Goal: Task Accomplishment & Management: Complete application form

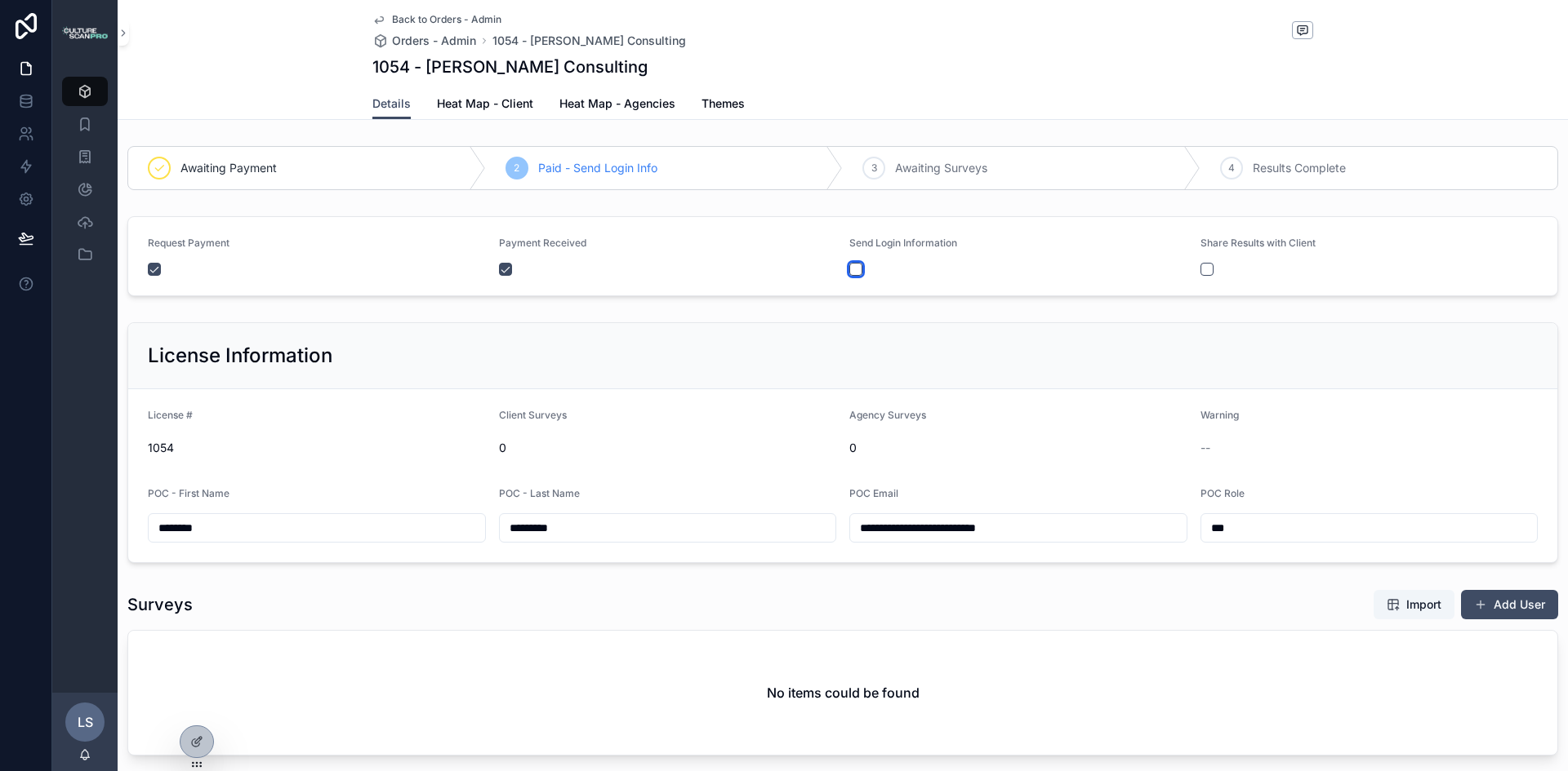
click at [853, 269] on button "scrollable content" at bounding box center [856, 269] width 13 height 13
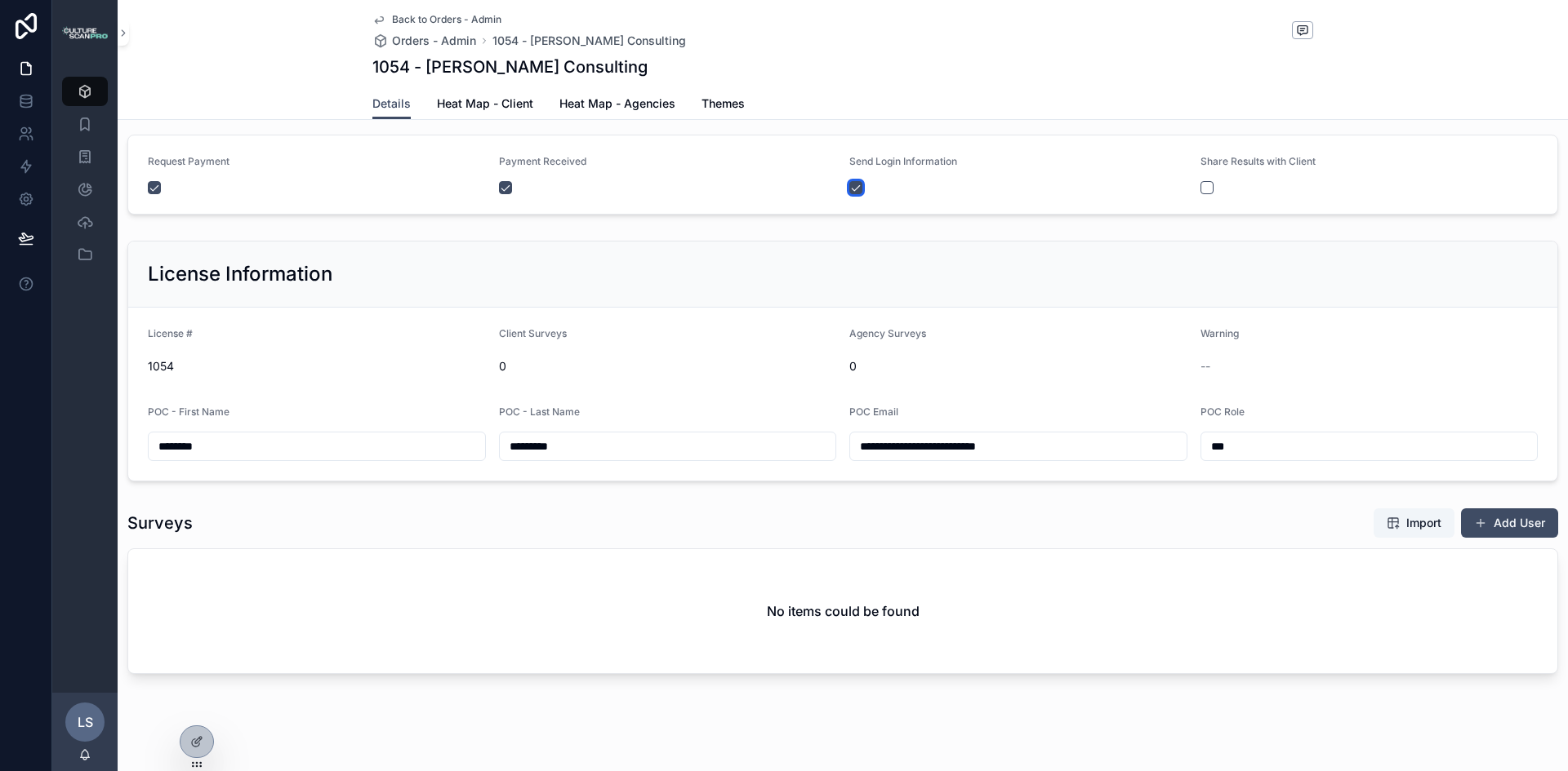
scroll to position [96, 0]
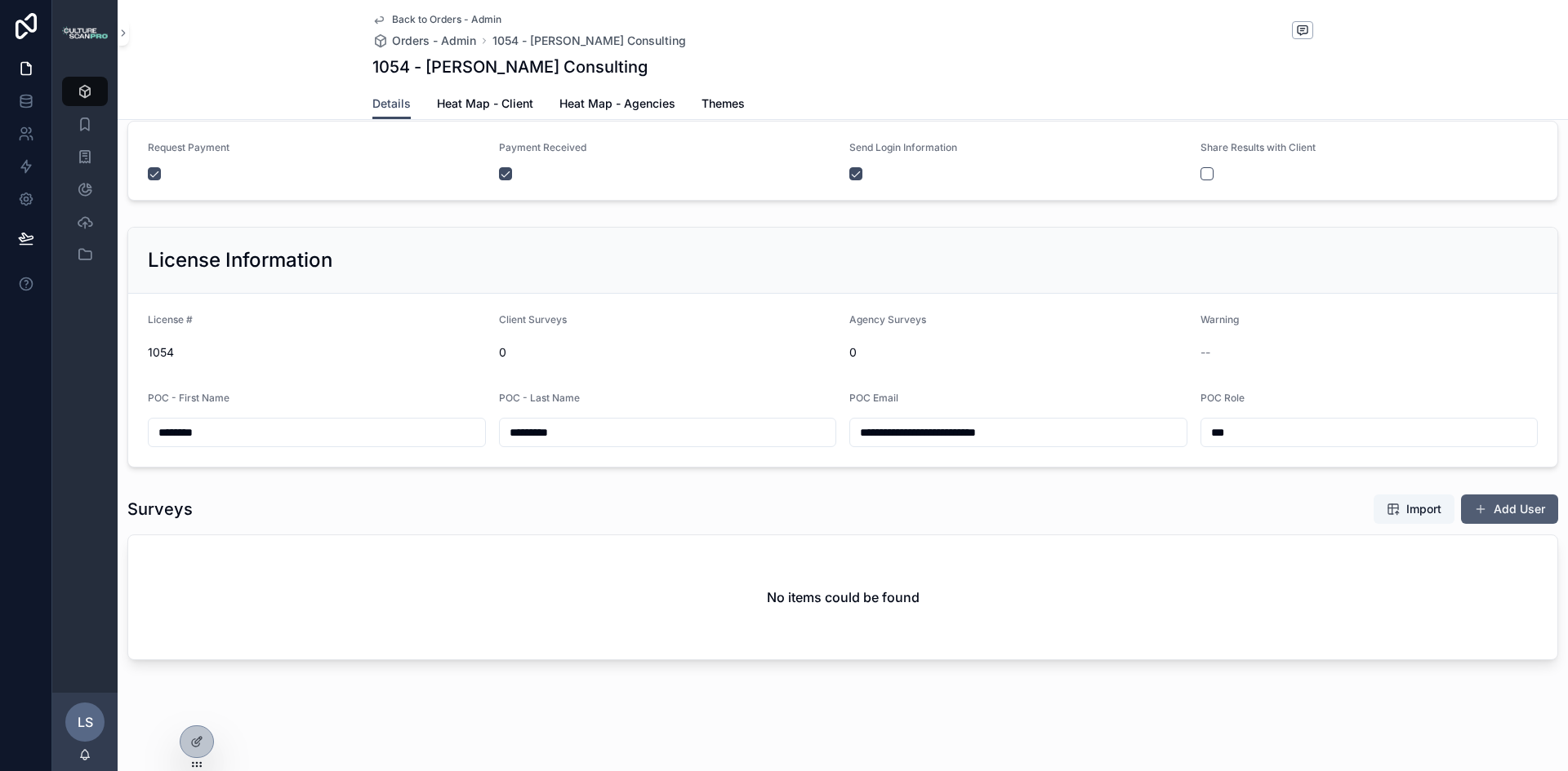
click at [1521, 507] on button "Add User" at bounding box center [1508, 509] width 97 height 29
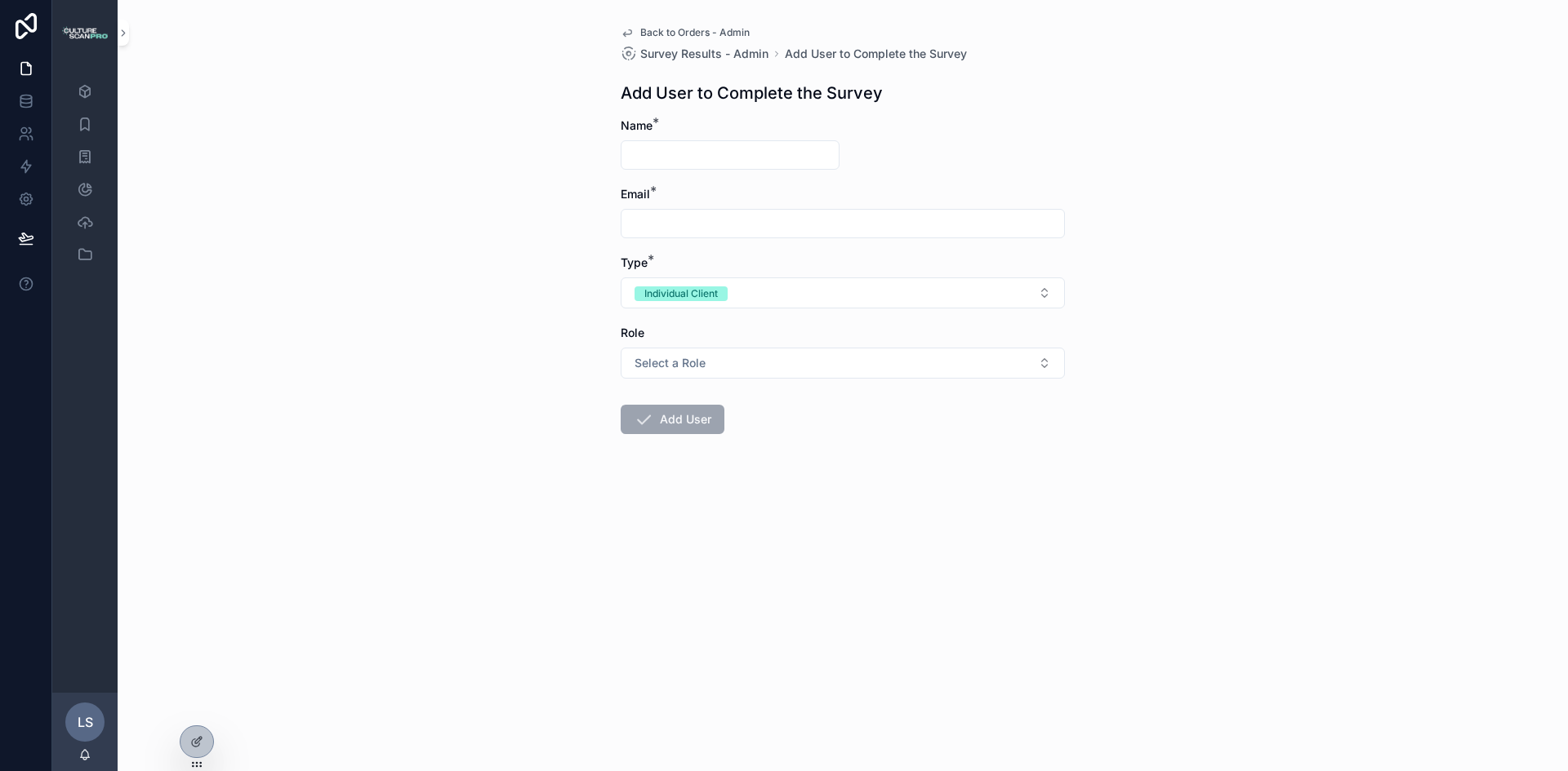
click at [735, 157] on input "scrollable content" at bounding box center [730, 155] width 217 height 23
type input "******"
click at [689, 223] on input "scrollable content" at bounding box center [842, 223] width 443 height 23
type input "**********"
click at [940, 368] on button "Select a Role" at bounding box center [842, 363] width 445 height 31
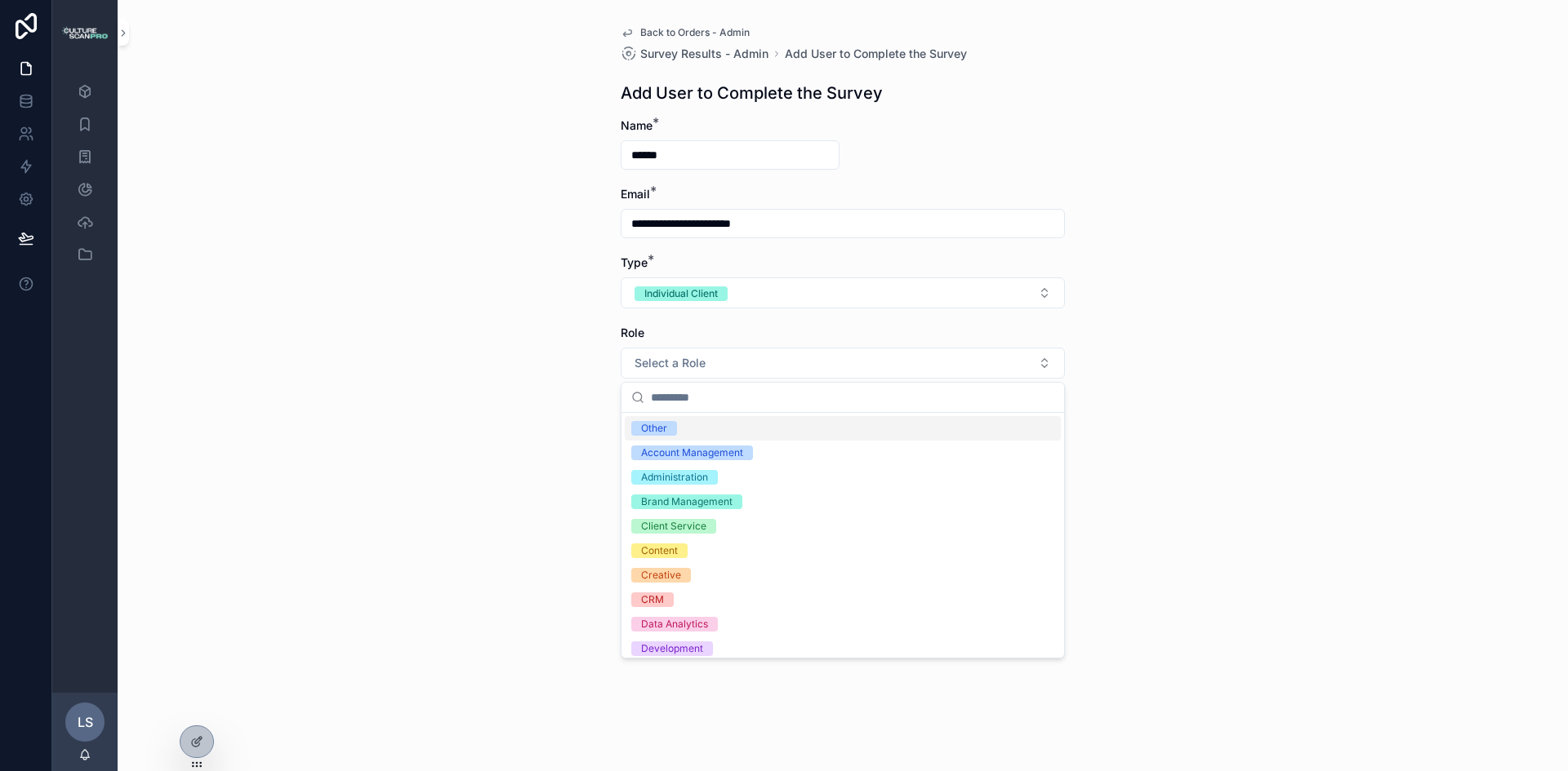
click at [655, 432] on div "Other" at bounding box center [654, 428] width 26 height 14
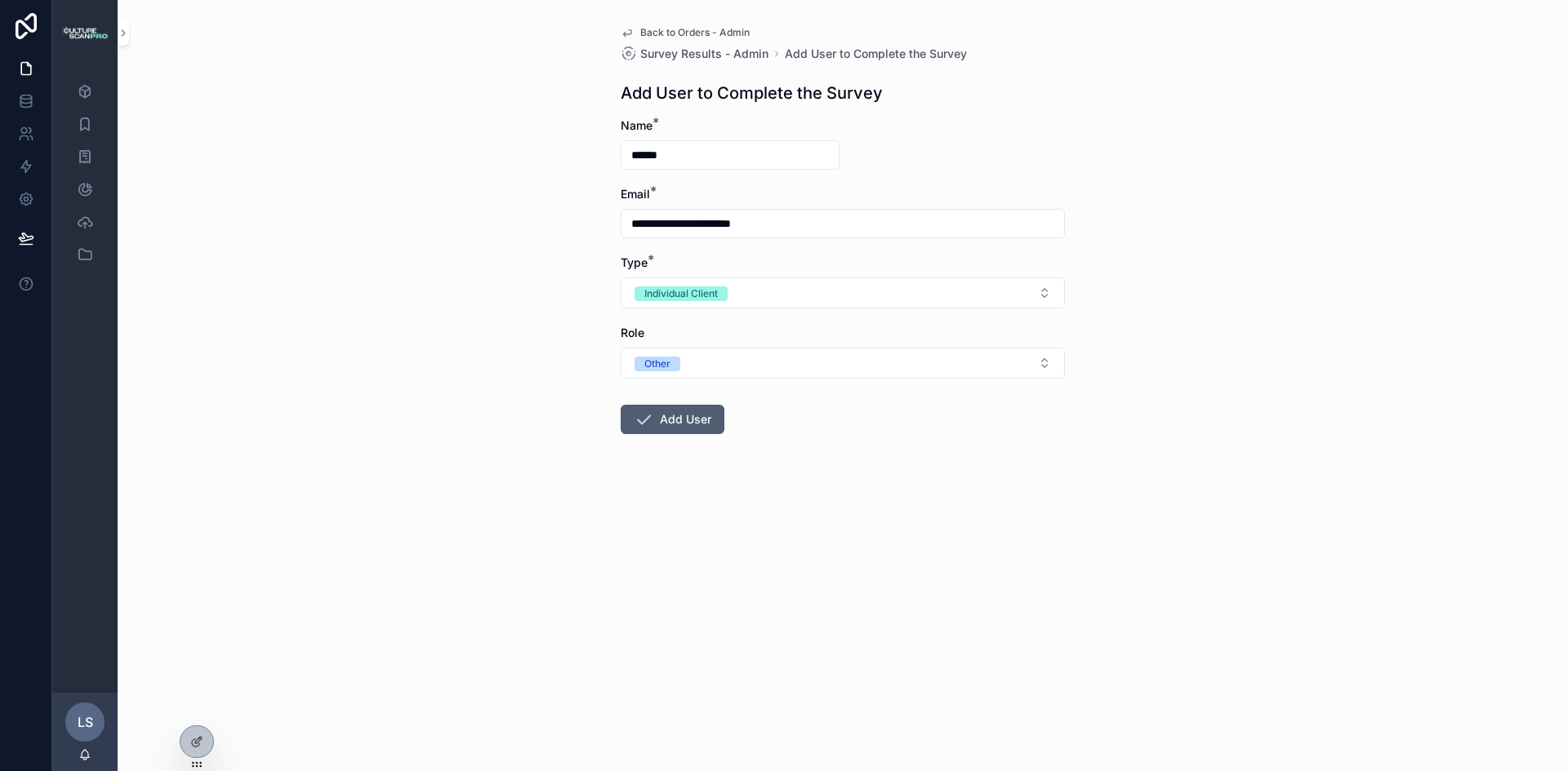
click at [686, 416] on button "Add User" at bounding box center [672, 419] width 104 height 29
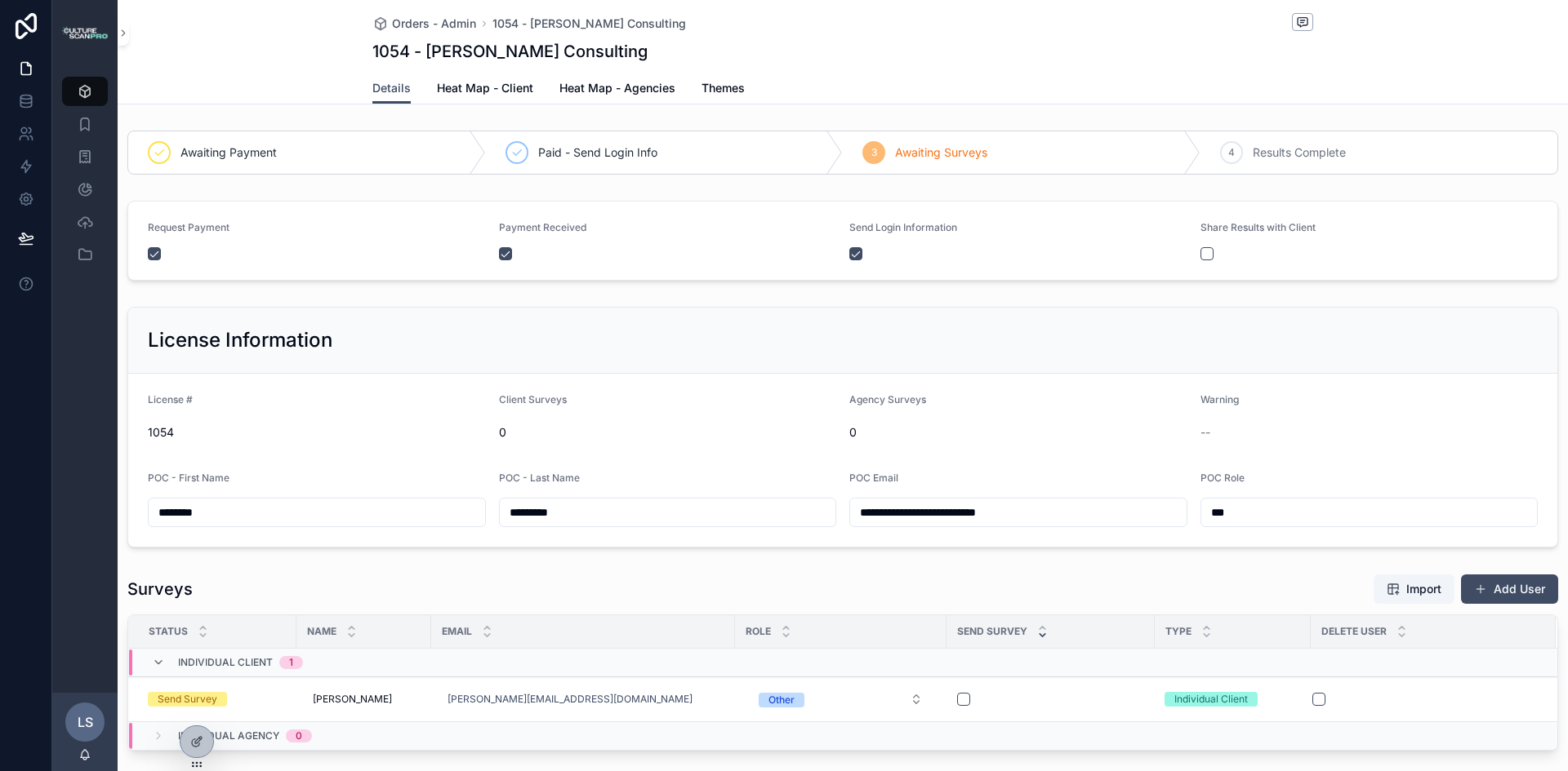
scroll to position [81, 0]
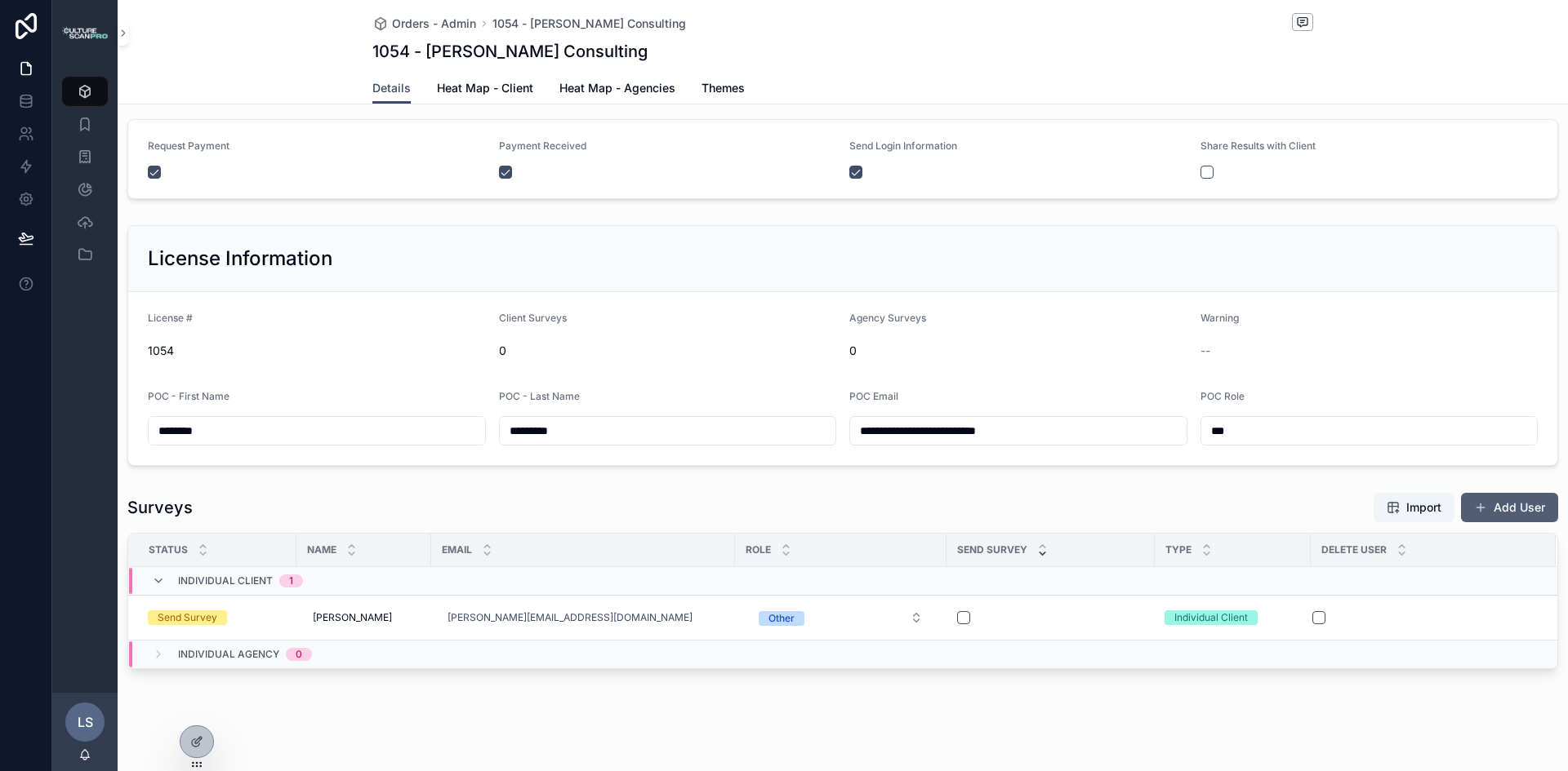
click at [1522, 500] on button "Add User" at bounding box center [1508, 508] width 97 height 29
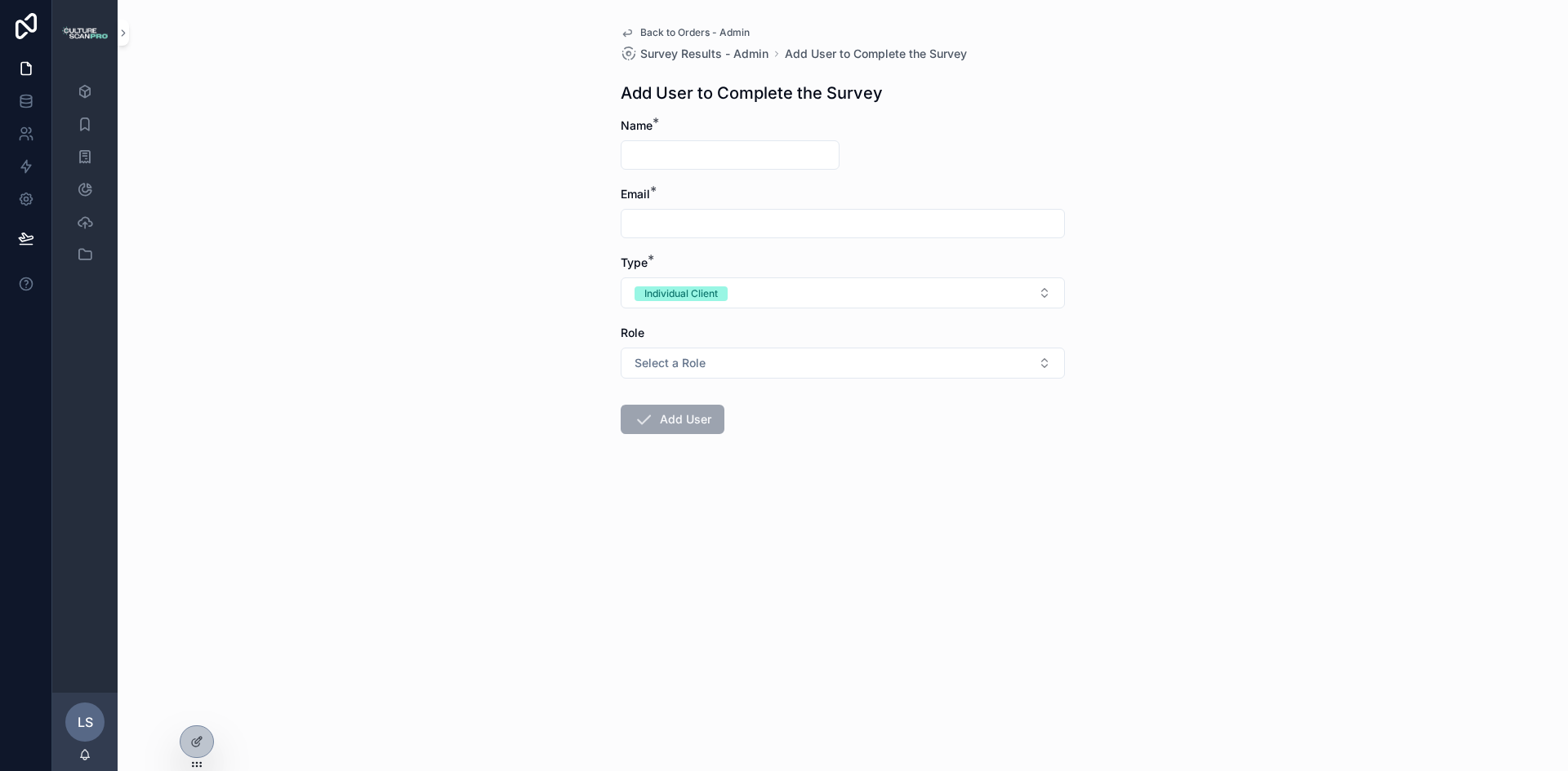
click at [716, 154] on input "scrollable content" at bounding box center [730, 155] width 217 height 23
type input "*"
type input "******"
click at [703, 222] on input "scrollable content" at bounding box center [842, 223] width 443 height 23
type input "**********"
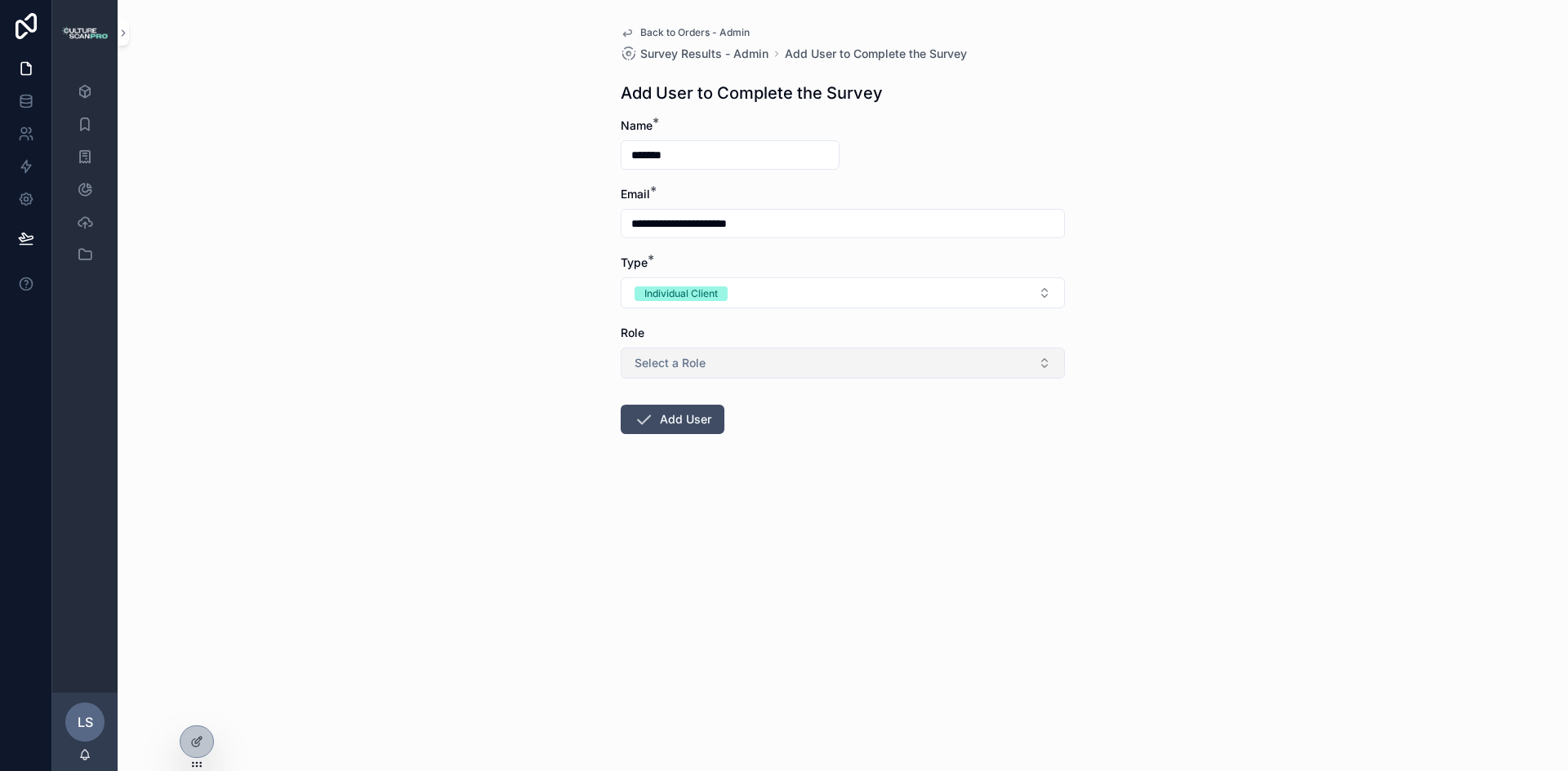
click at [1028, 360] on button "Select a Role" at bounding box center [842, 363] width 445 height 31
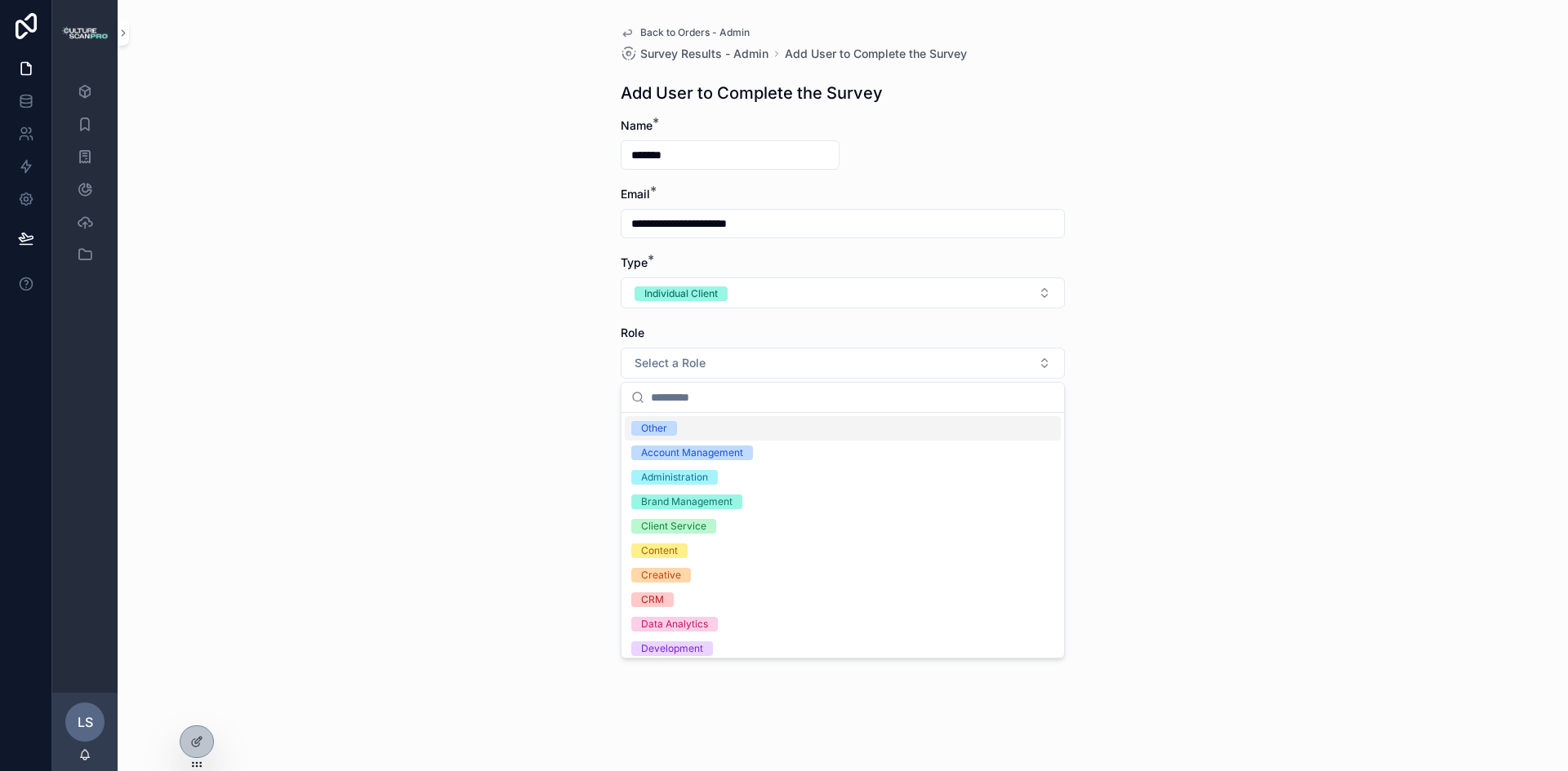
click at [655, 426] on div "Other" at bounding box center [654, 428] width 26 height 14
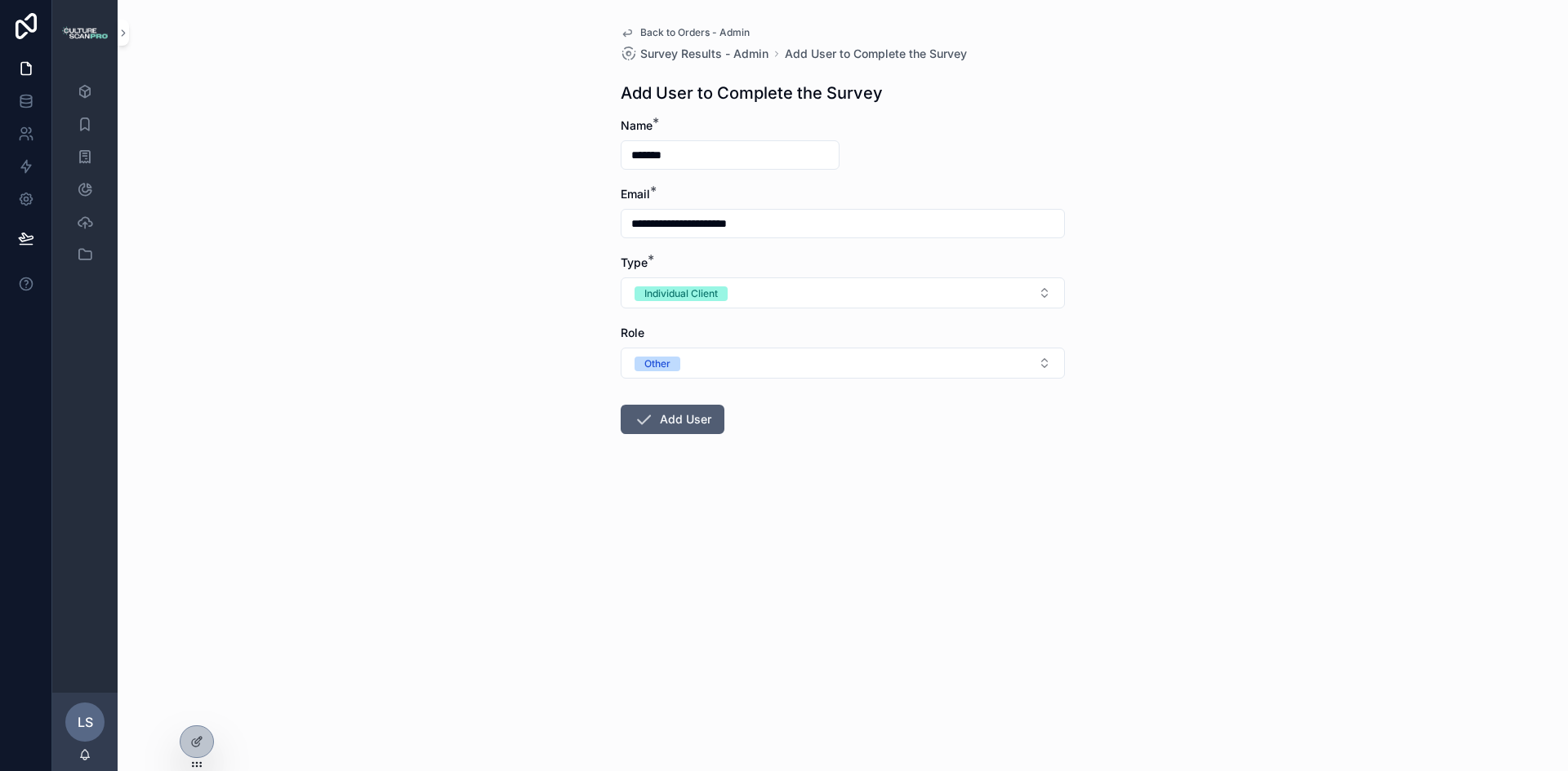
click at [691, 420] on button "Add User" at bounding box center [672, 419] width 104 height 29
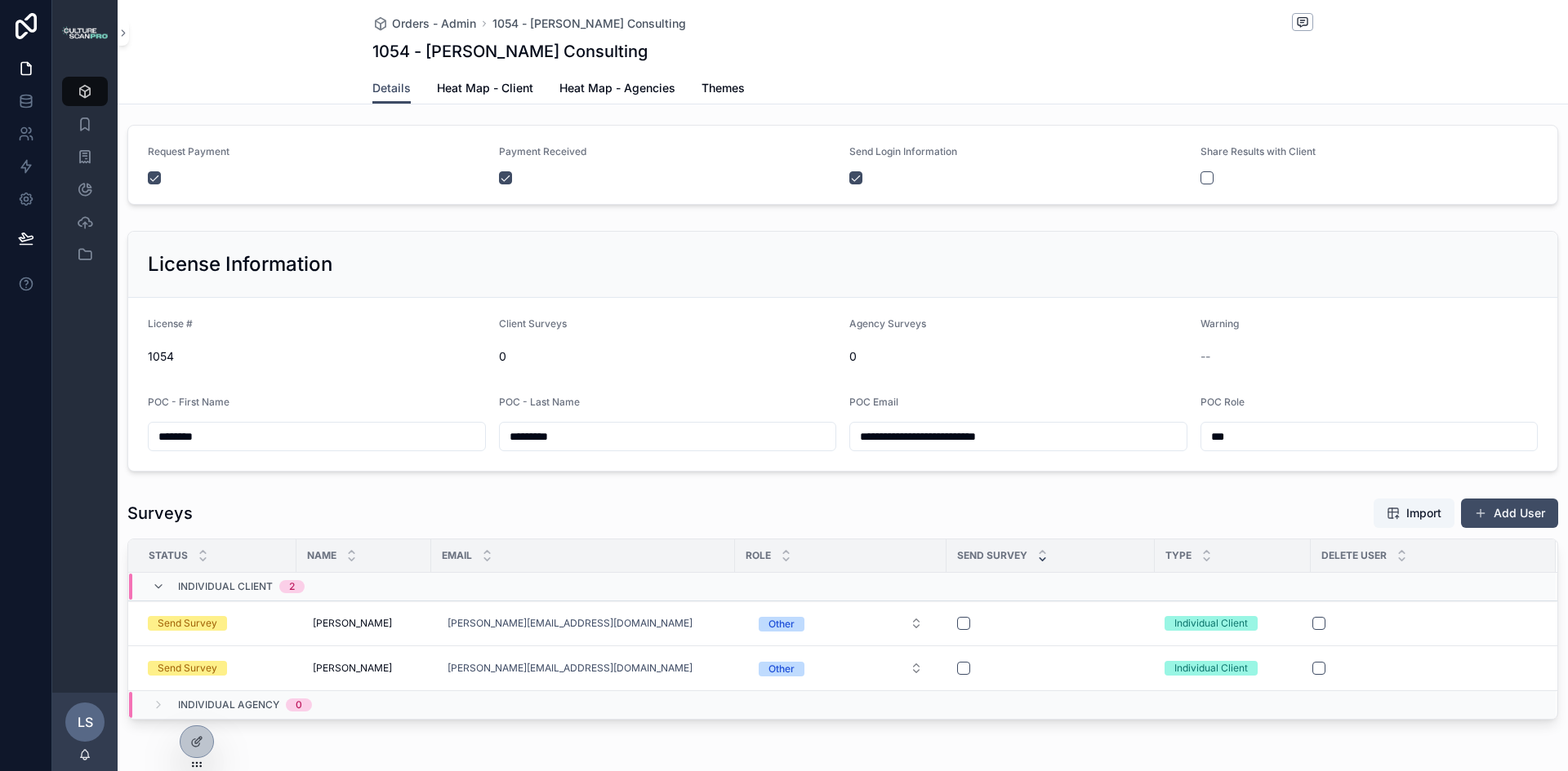
scroll to position [136, 0]
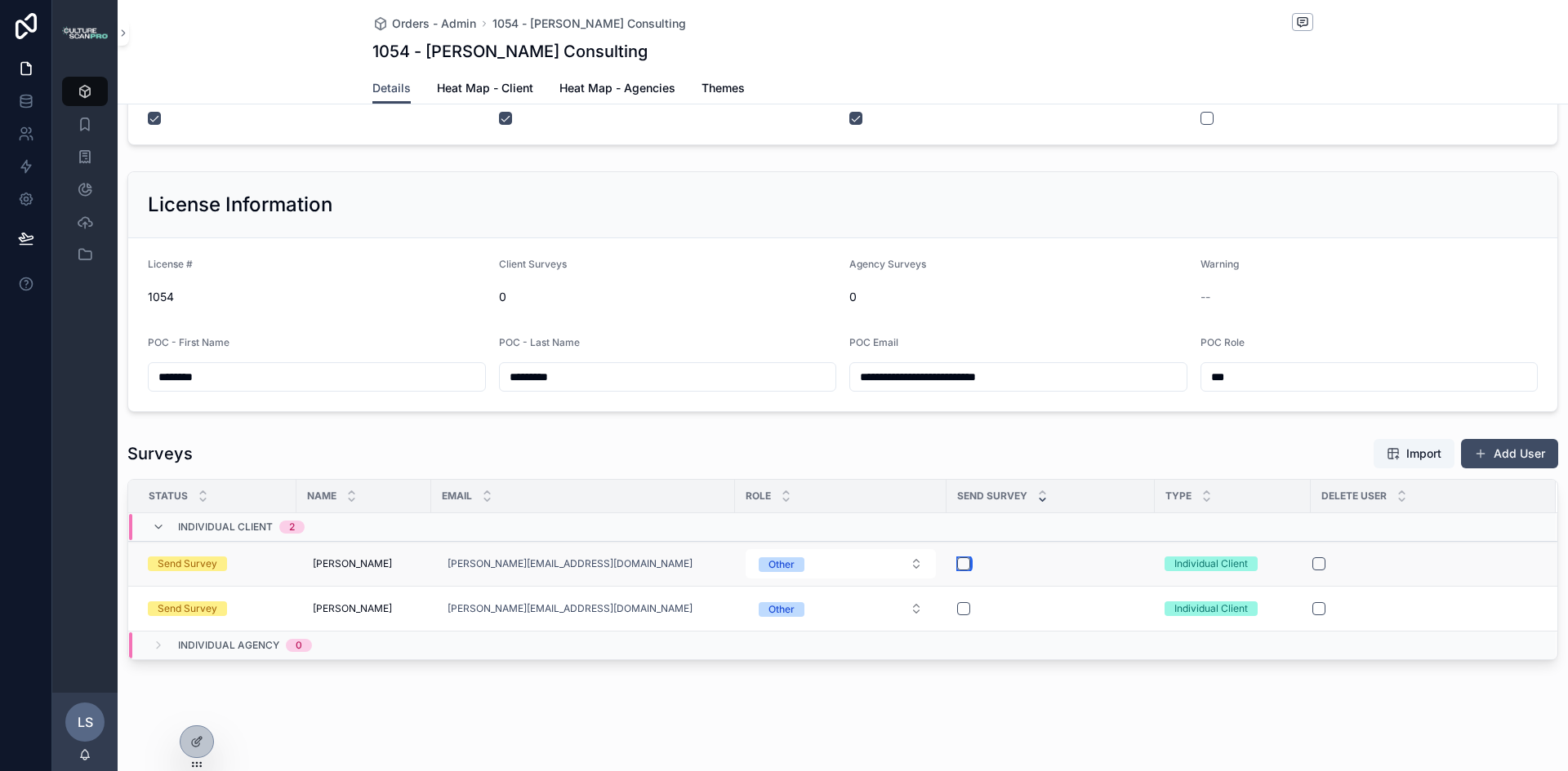
click at [961, 562] on button "scrollable content" at bounding box center [963, 564] width 13 height 13
click at [966, 612] on button "scrollable content" at bounding box center [963, 609] width 13 height 13
click at [1518, 453] on button "Add User" at bounding box center [1508, 453] width 97 height 29
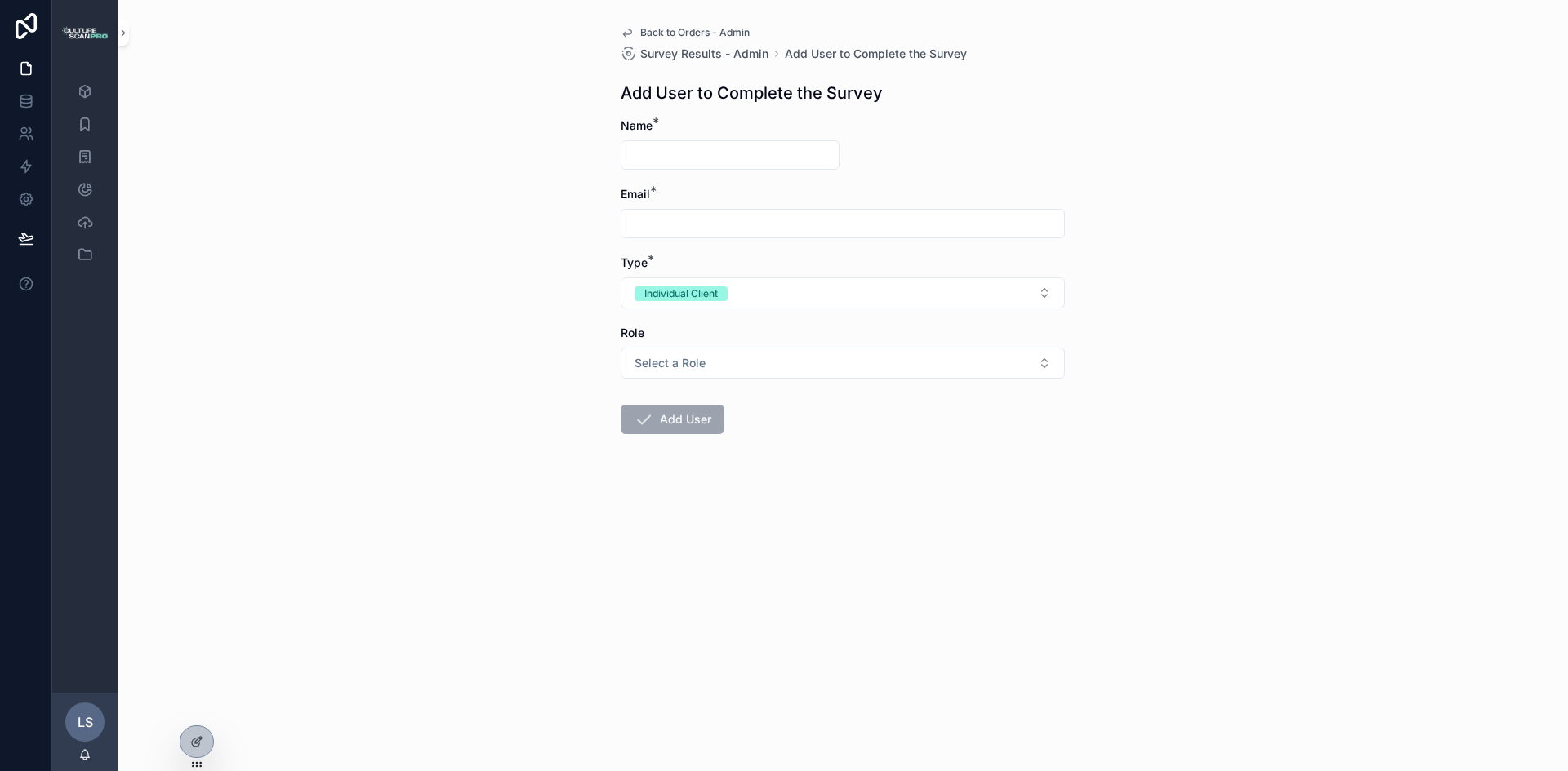
click at [701, 150] on input "scrollable content" at bounding box center [730, 155] width 217 height 23
type input "********"
click at [691, 221] on input "scrollable content" at bounding box center [842, 223] width 443 height 23
type input "**********"
click at [788, 362] on button "Select a Role" at bounding box center [842, 363] width 445 height 31
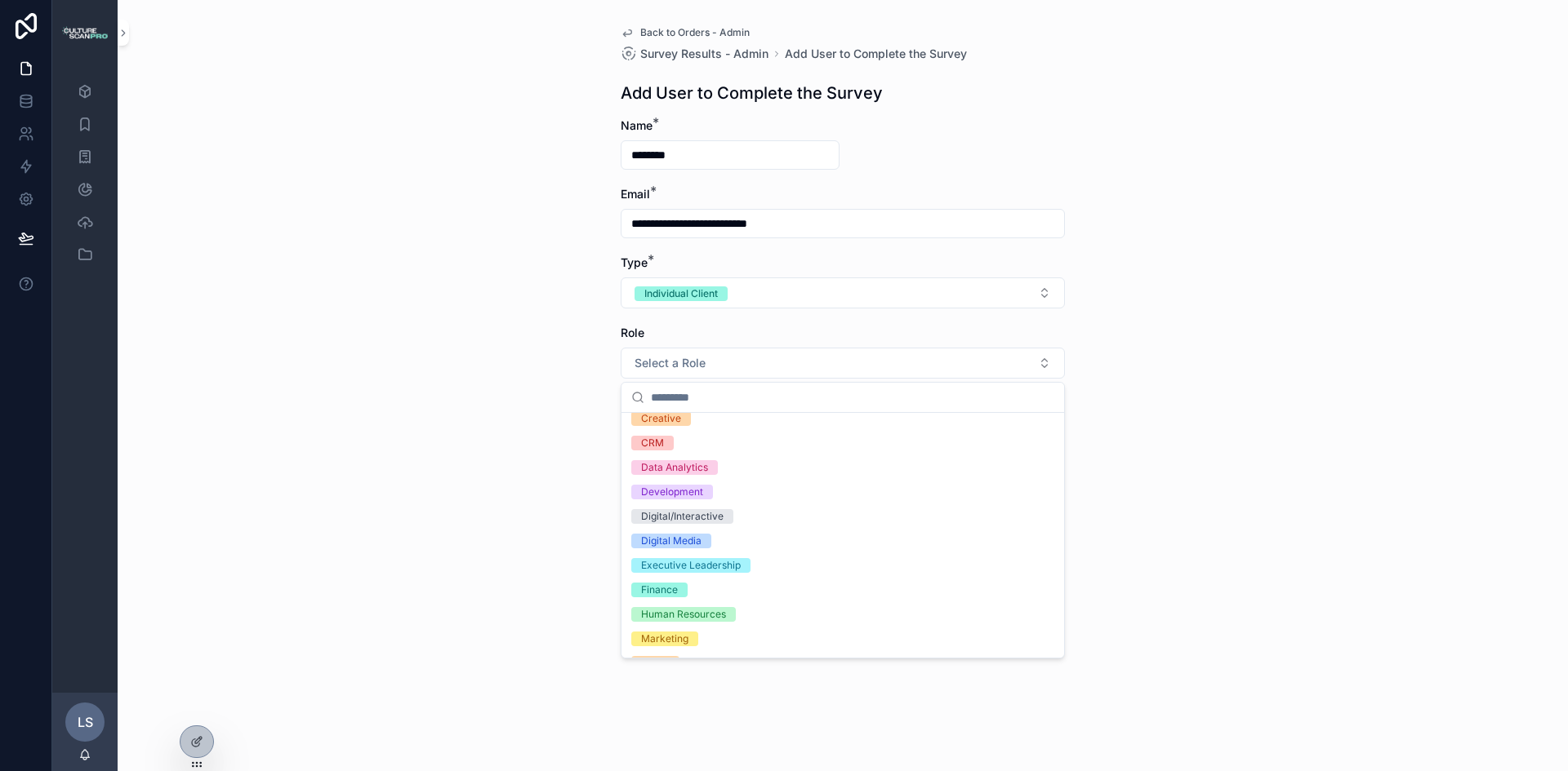
scroll to position [163, 0]
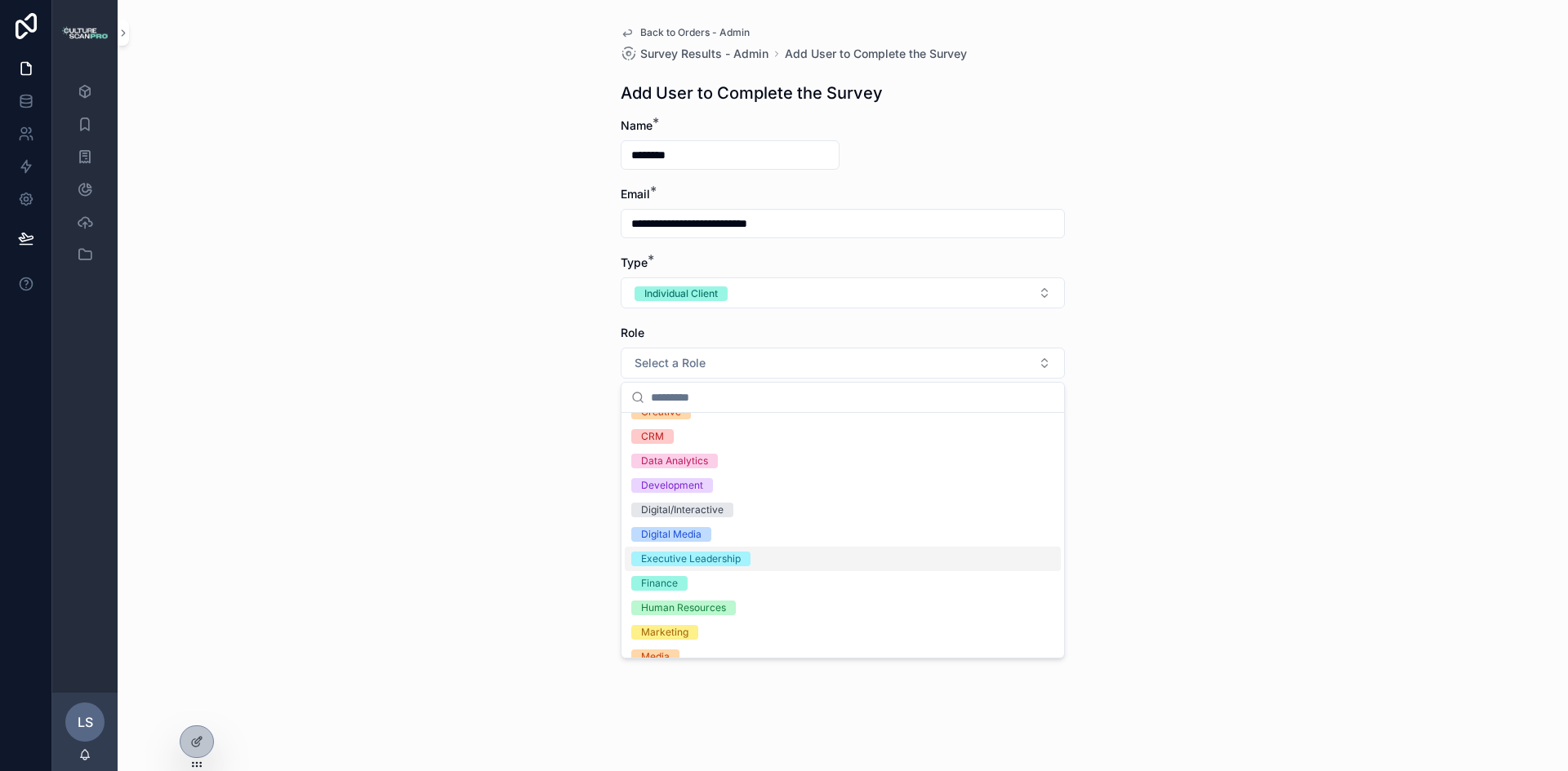
click at [732, 560] on div "Executive Leadership" at bounding box center [691, 559] width 100 height 14
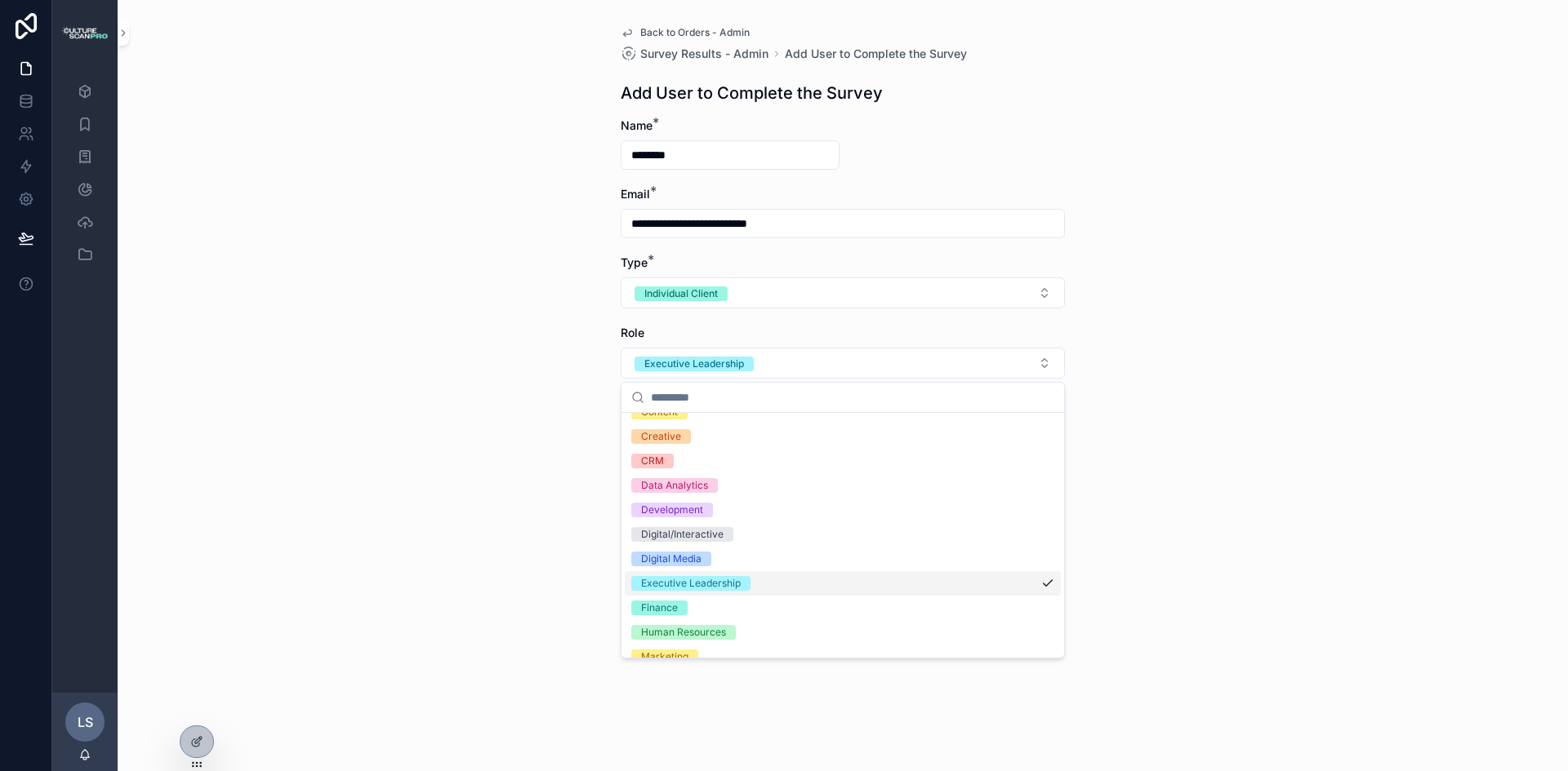
scroll to position [187, 0]
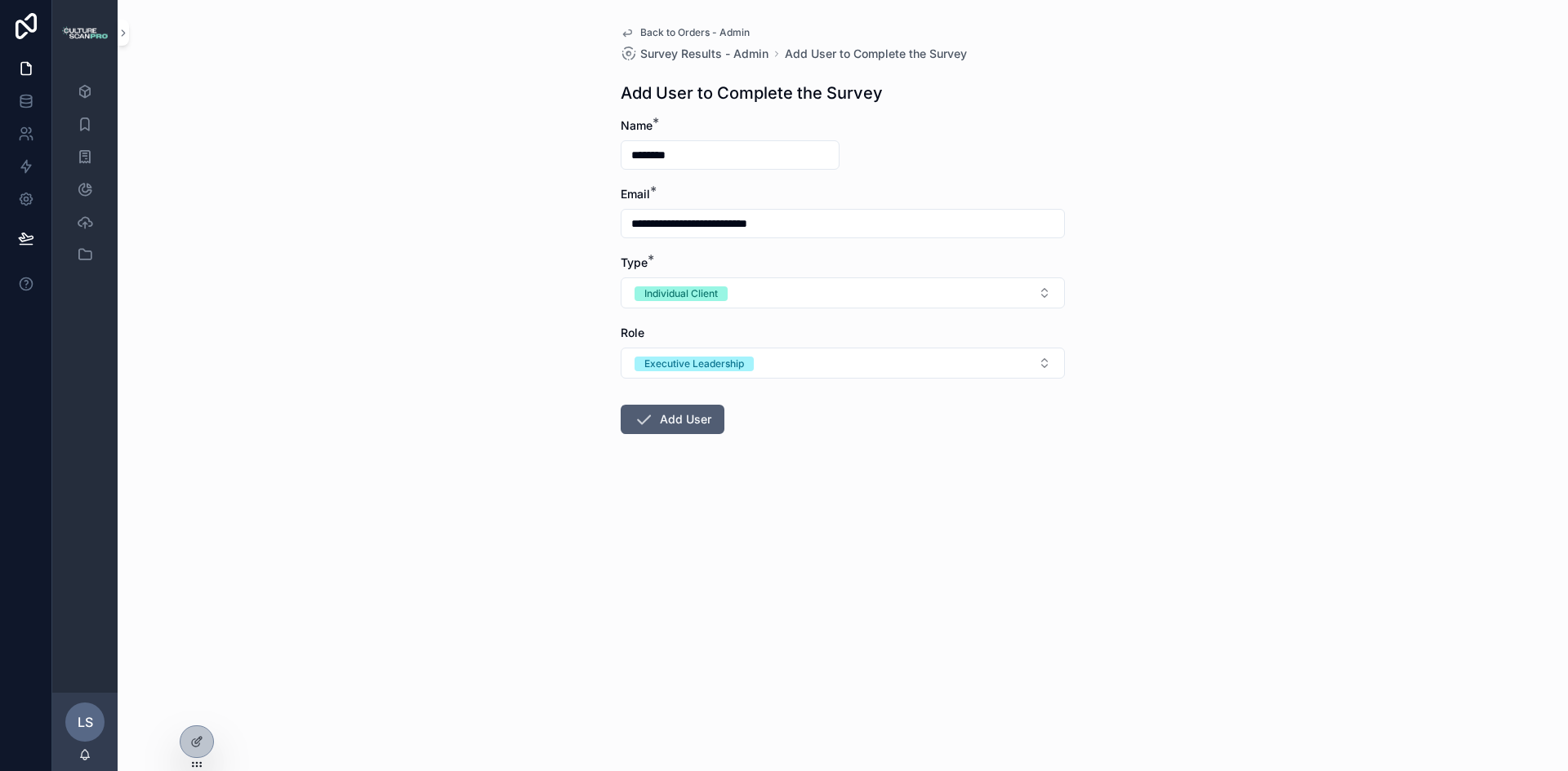
click at [685, 410] on button "Add User" at bounding box center [672, 419] width 104 height 29
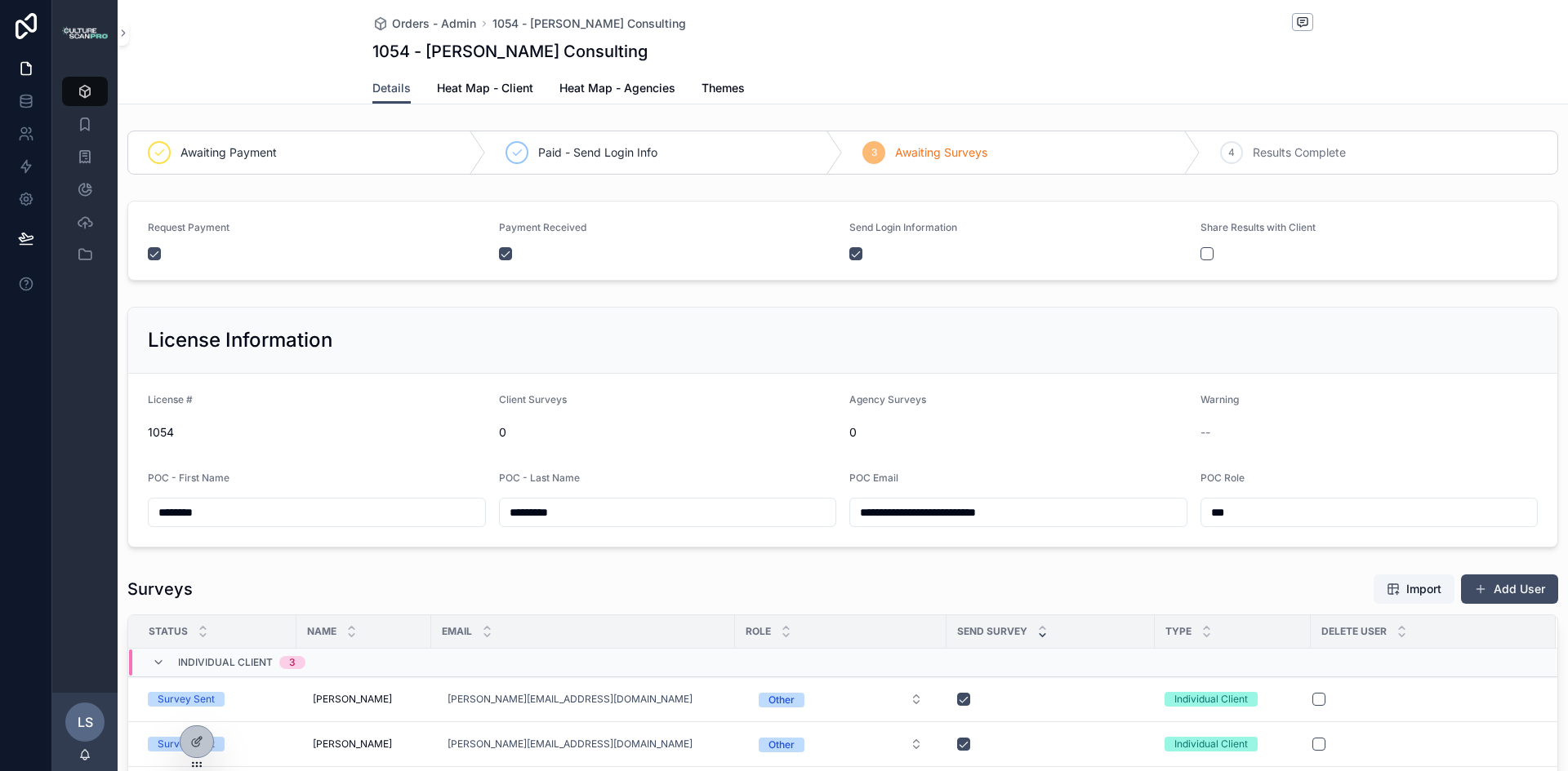
scroll to position [136, 0]
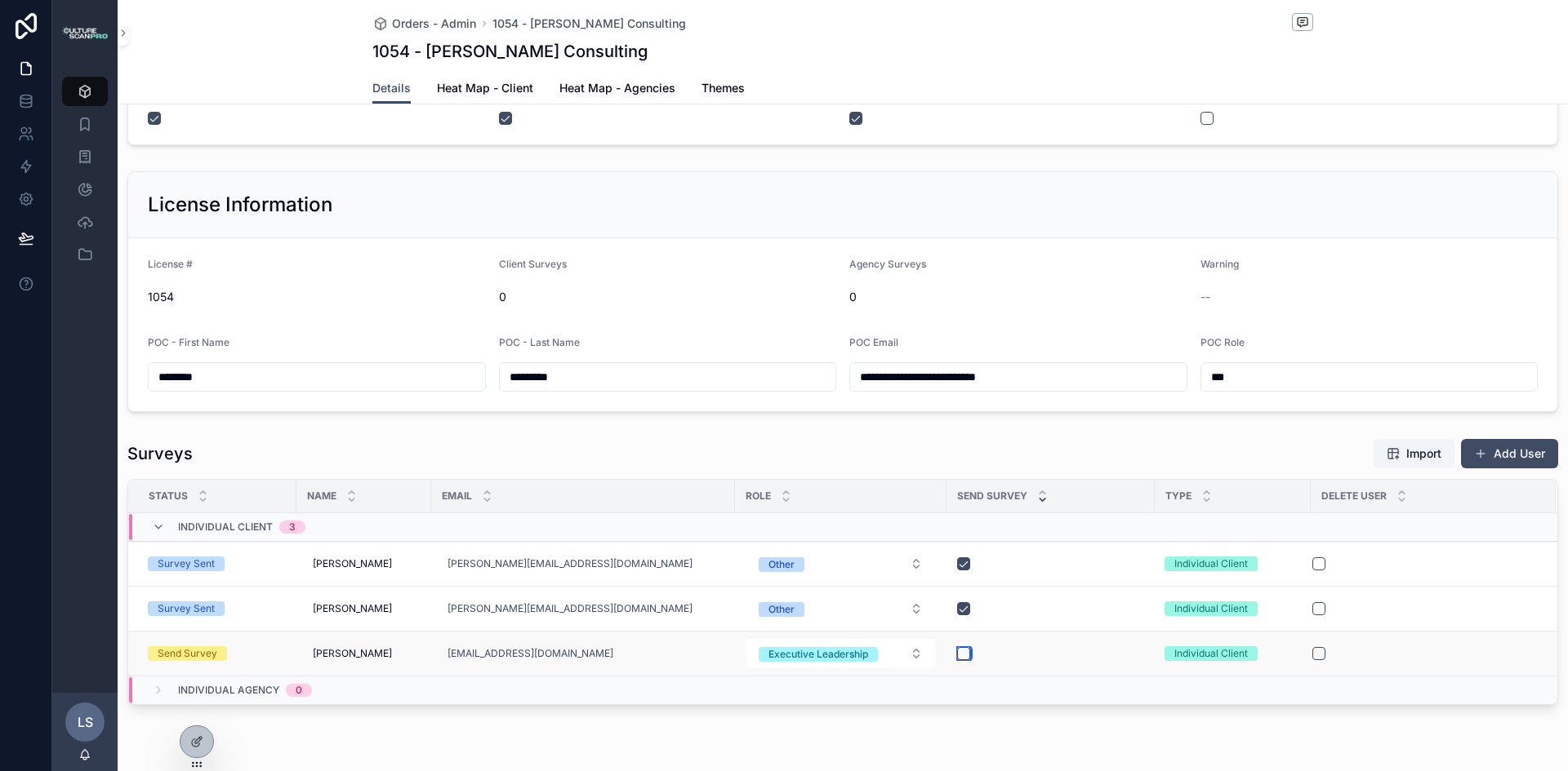
click at [961, 651] on button "scrollable content" at bounding box center [963, 653] width 13 height 13
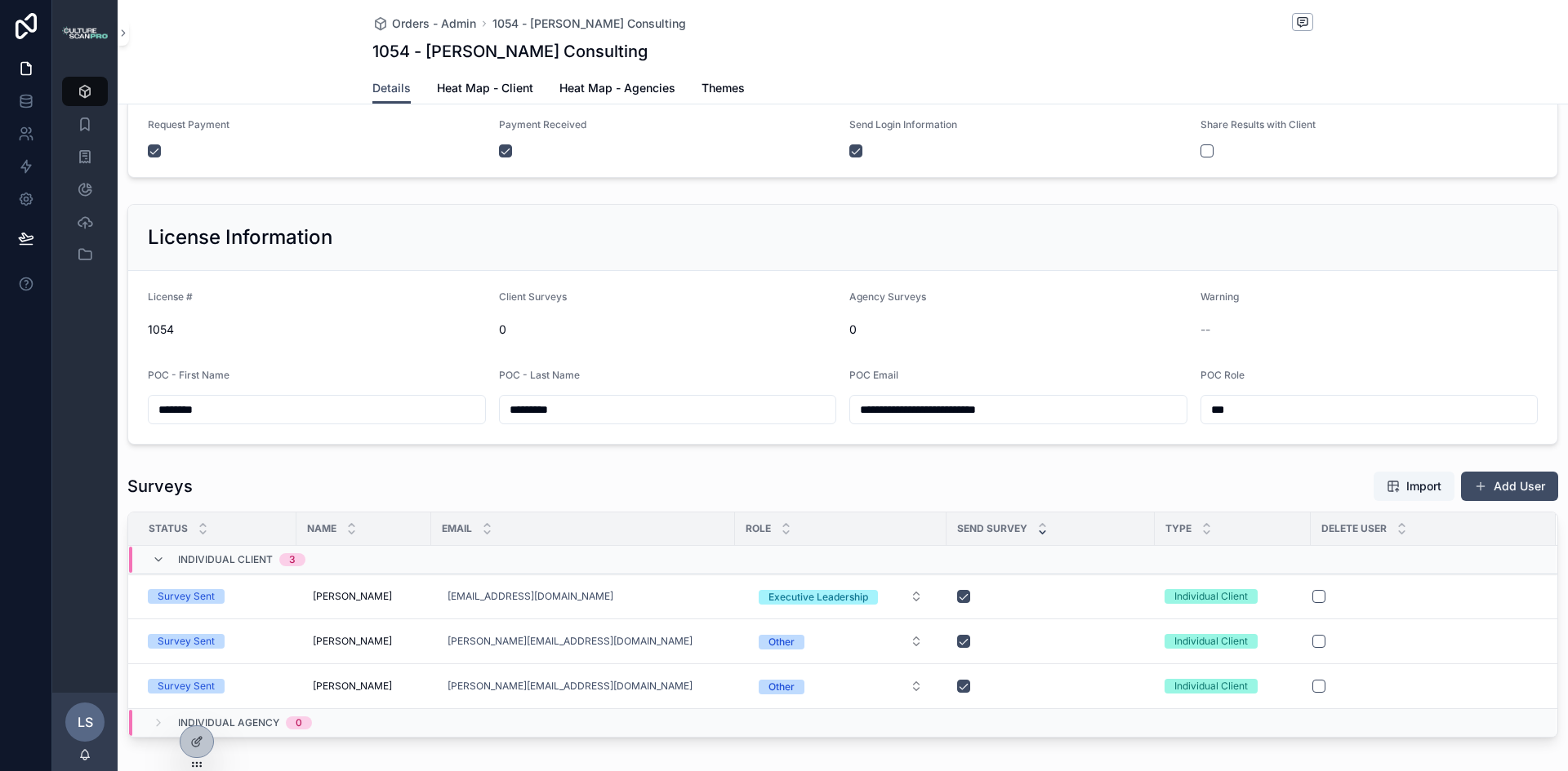
scroll to position [0, 0]
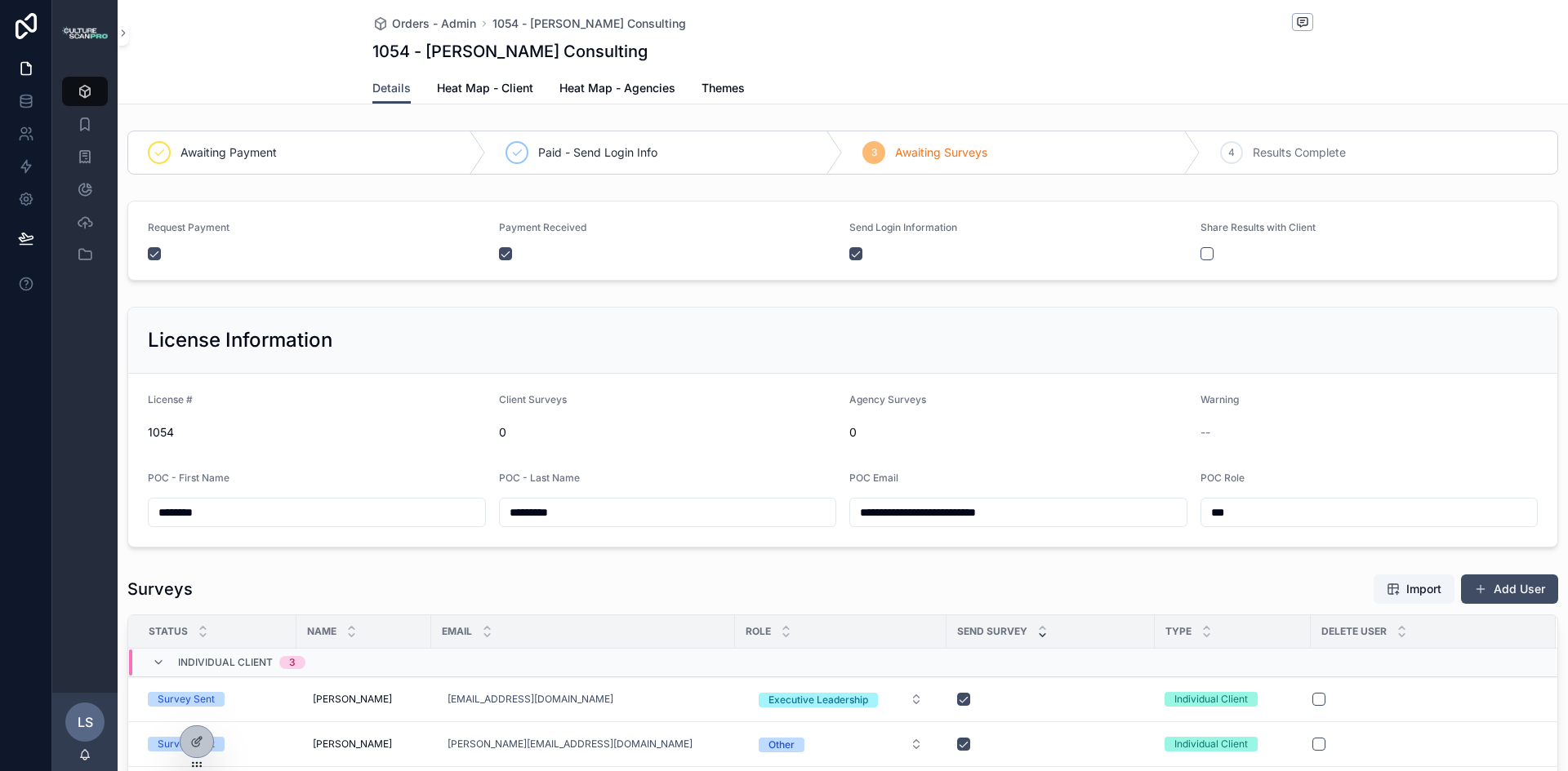
click at [943, 148] on span "Awaiting Surveys" at bounding box center [941, 153] width 92 height 16
click at [87, 187] on icon "scrollable content" at bounding box center [85, 189] width 16 height 16
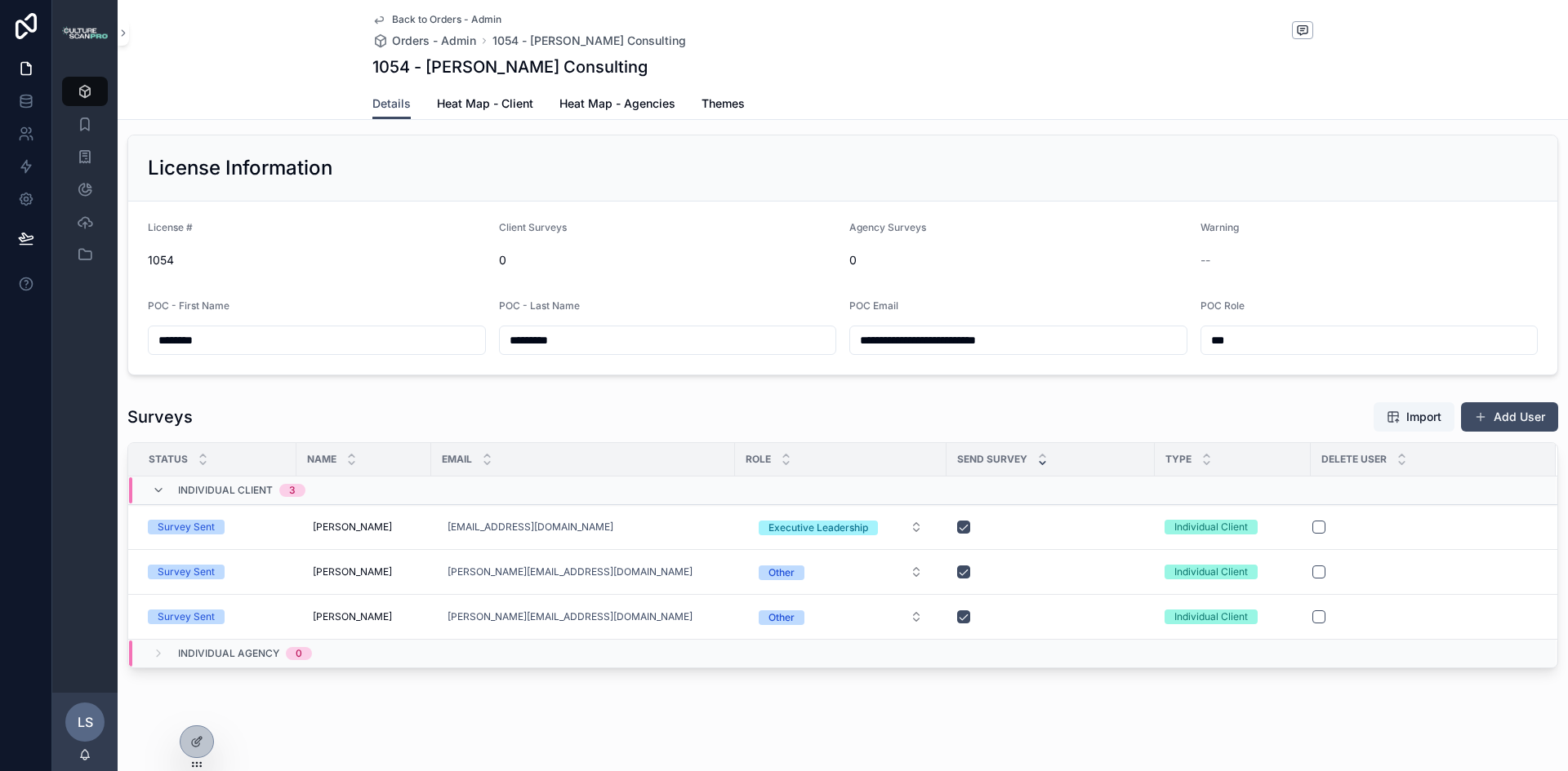
scroll to position [195, 0]
